Goal: Browse casually: Explore the website without a specific task or goal

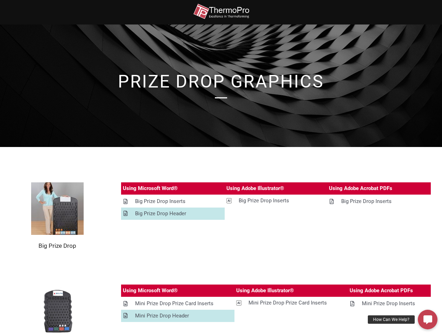
click at [221, 168] on section "Big Prize Drop Using Microsoft Word® Using Adobe Illustrator® Using Adobe Acrob…" at bounding box center [221, 215] width 442 height 137
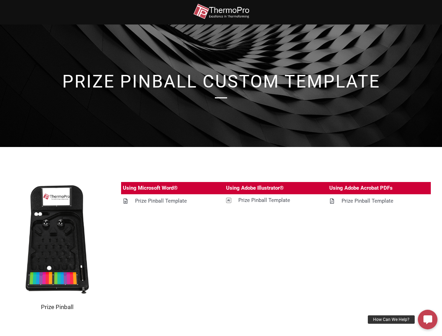
click at [221, 168] on section "Prize Pinball Using Microsoft Word® Using Adobe Illustrator® Using Adobe Acroba…" at bounding box center [221, 246] width 442 height 199
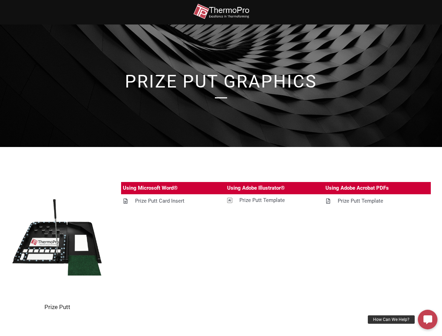
click at [221, 168] on section "Prize Putt Using Microsoft Word® Using Adobe Illustrator® Using Adobe Acrobat P…" at bounding box center [221, 246] width 442 height 199
